Goal: Information Seeking & Learning: Learn about a topic

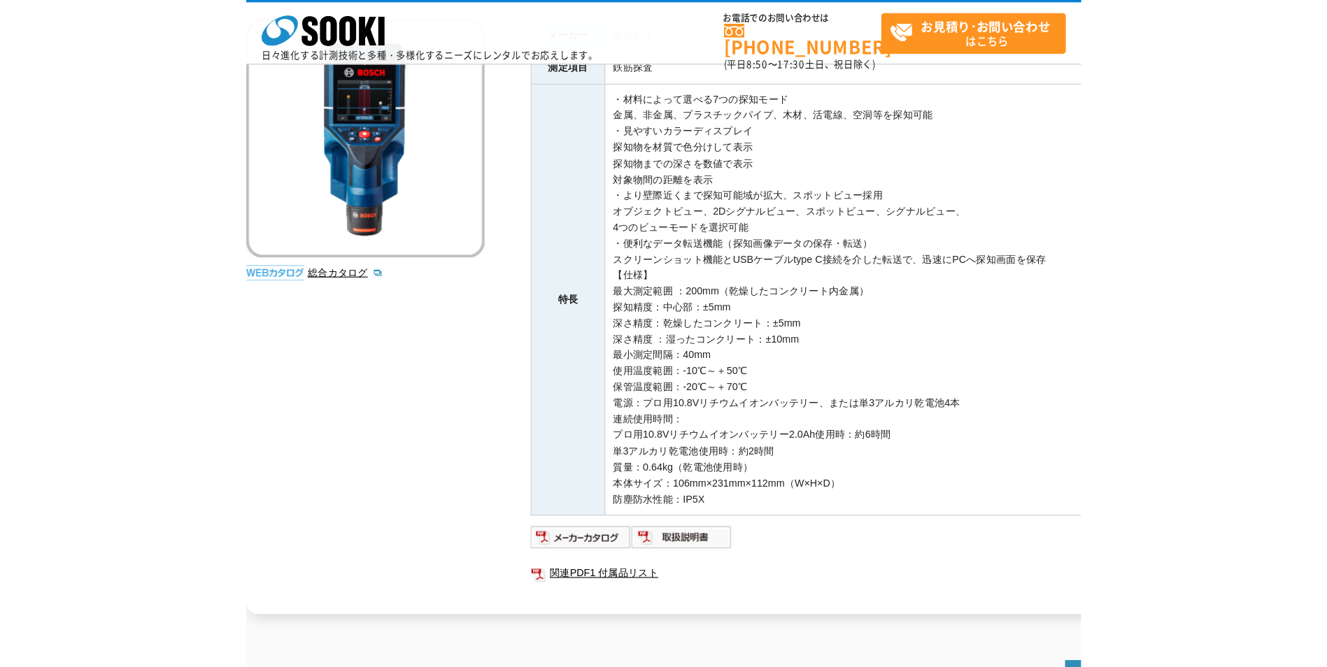
scroll to position [204, 0]
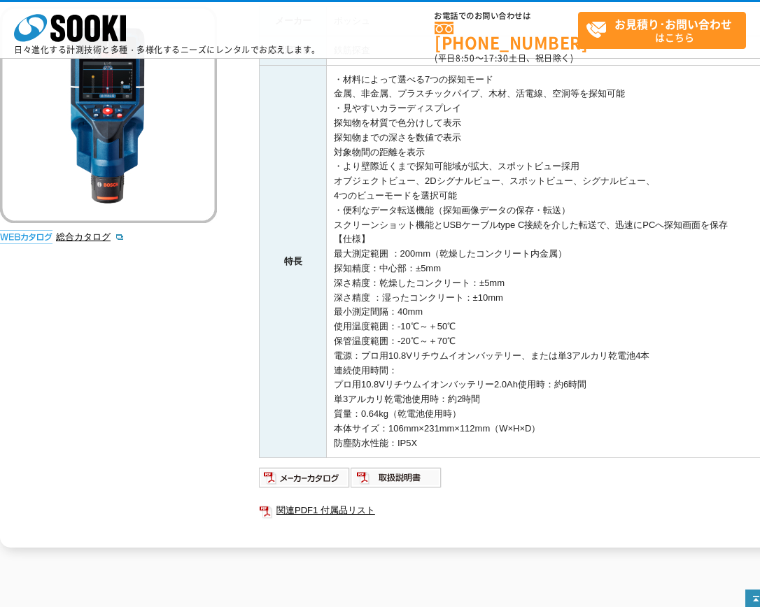
click at [69, 230] on li "総合カタログ" at bounding box center [136, 237] width 161 height 15
click at [76, 234] on link "総合カタログ" at bounding box center [90, 237] width 69 height 10
click at [379, 482] on img at bounding box center [397, 478] width 92 height 22
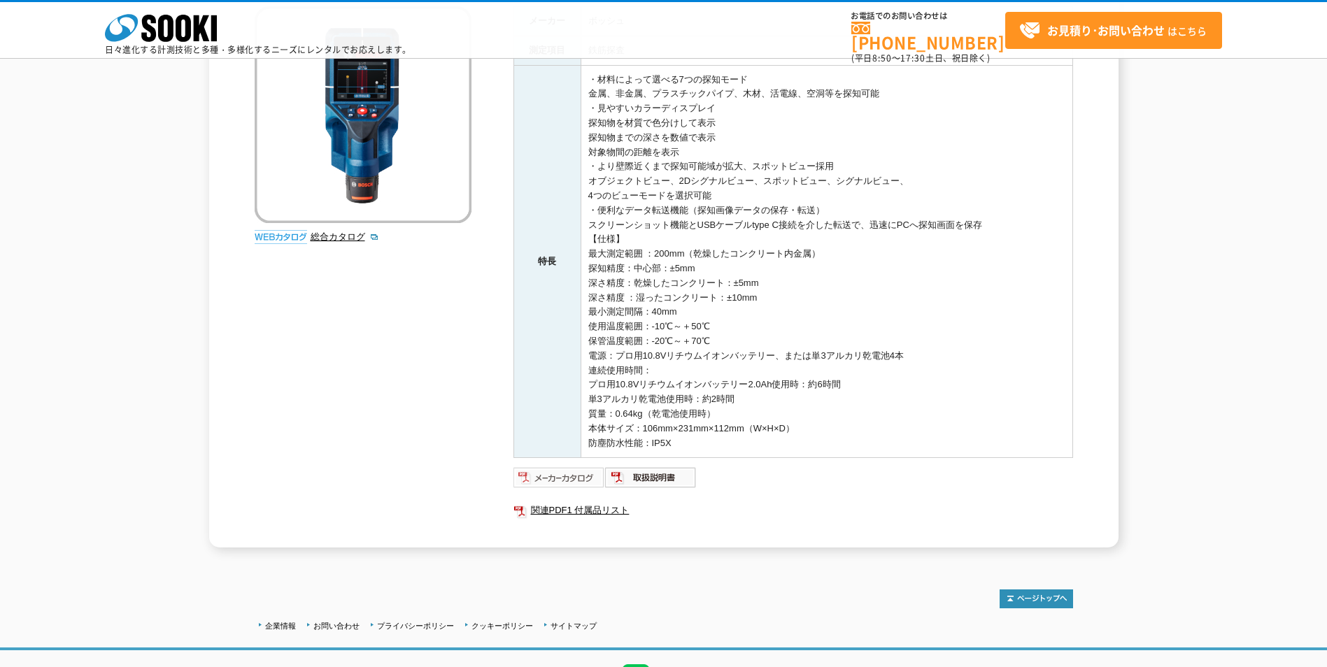
click at [538, 476] on img at bounding box center [560, 478] width 92 height 22
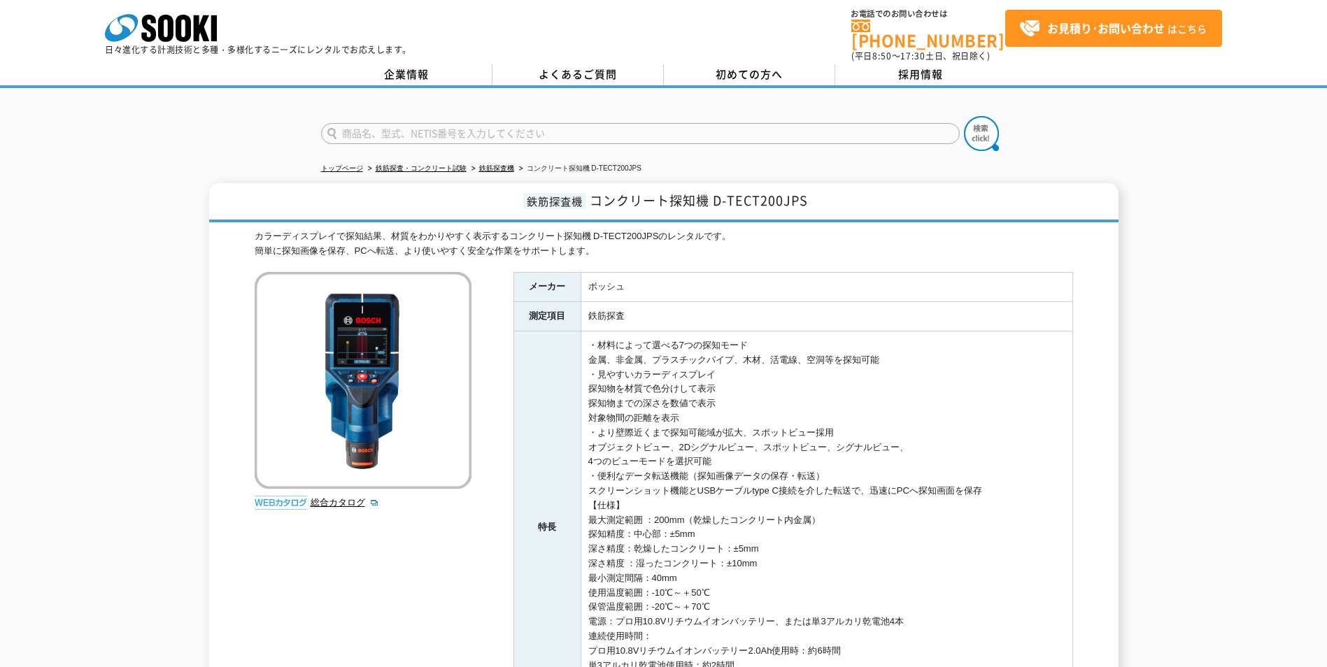
scroll to position [0, 0]
